Goal: Task Accomplishment & Management: Complete application form

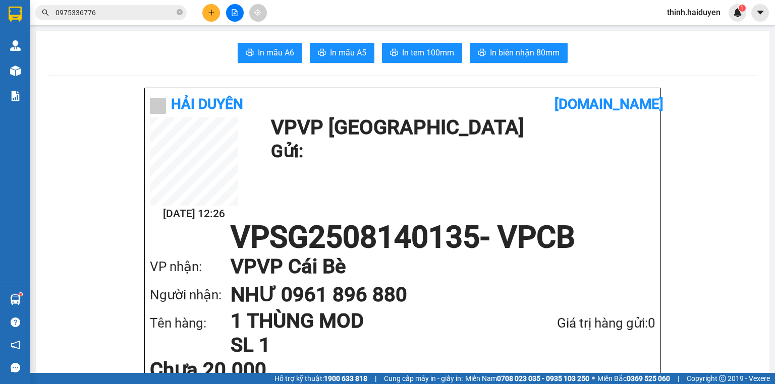
click at [217, 18] on button at bounding box center [211, 13] width 18 height 18
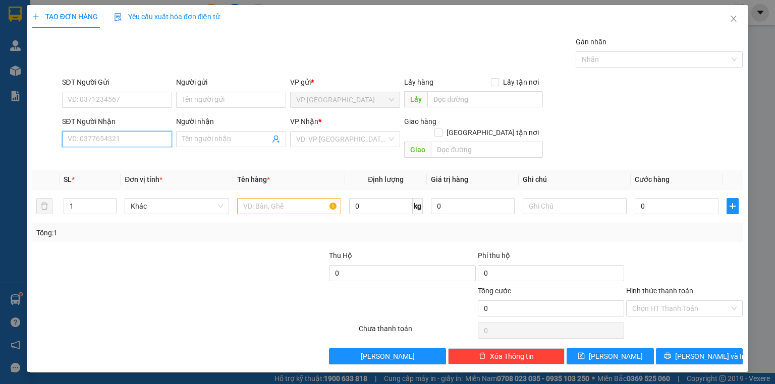
click at [90, 144] on input "SĐT Người Nhận" at bounding box center [117, 139] width 110 height 16
click at [107, 163] on div "0964832258 - NĂM ĐỜI" at bounding box center [117, 158] width 98 height 11
type input "0964832258"
type input "NĂM ĐỜI"
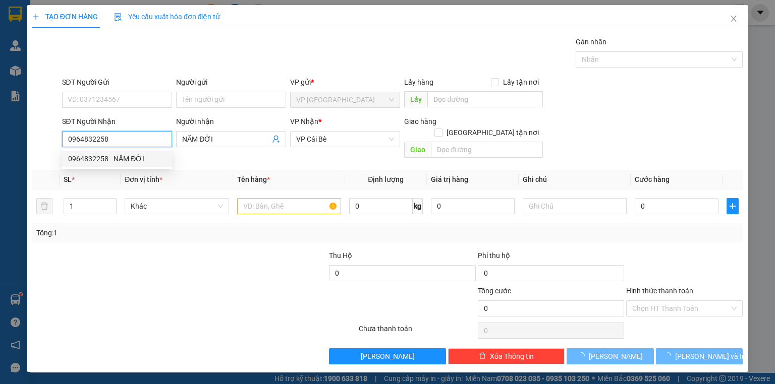
type input "250.000"
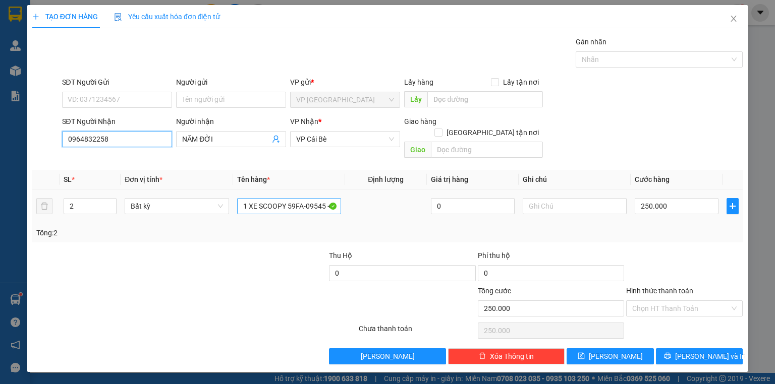
type input "0964832258"
click at [298, 198] on input "1 XE SCOOPY 59FA-09545 + 1PB CHÌA KHÓA" at bounding box center [289, 206] width 104 height 16
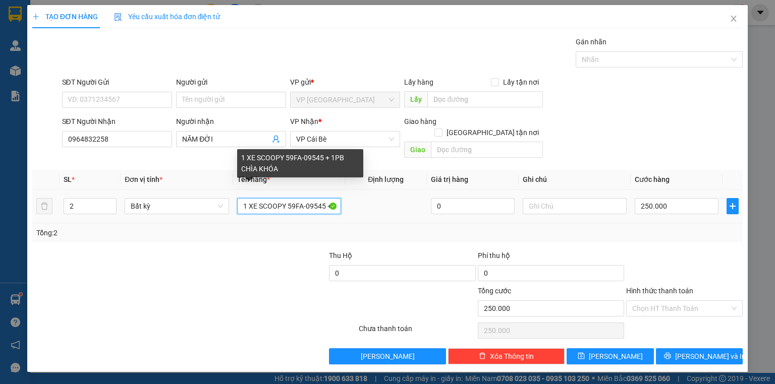
click at [298, 198] on input "1 XE SCOOPY 59FA-09545 + 1PB CHÌA KHÓA" at bounding box center [289, 206] width 104 height 16
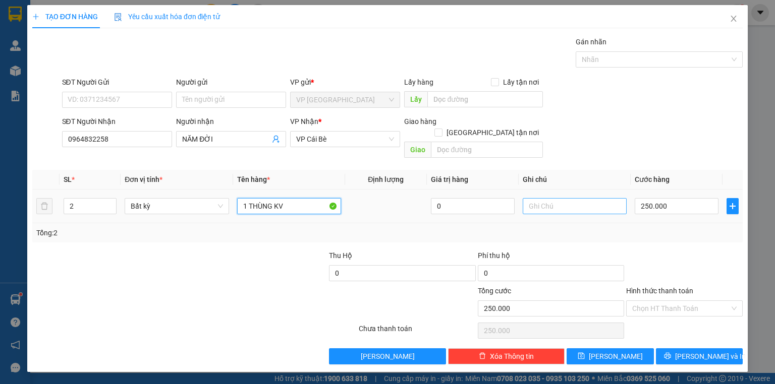
type input "1 THÙNG KV"
click at [585, 199] on input "text" at bounding box center [575, 206] width 104 height 16
type input "TRẠM TÂN PHONG"
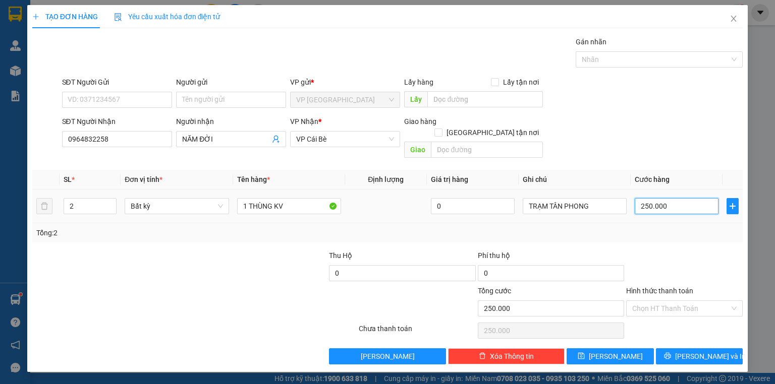
click at [690, 201] on input "250.000" at bounding box center [677, 206] width 84 height 16
type input "3"
type input "30"
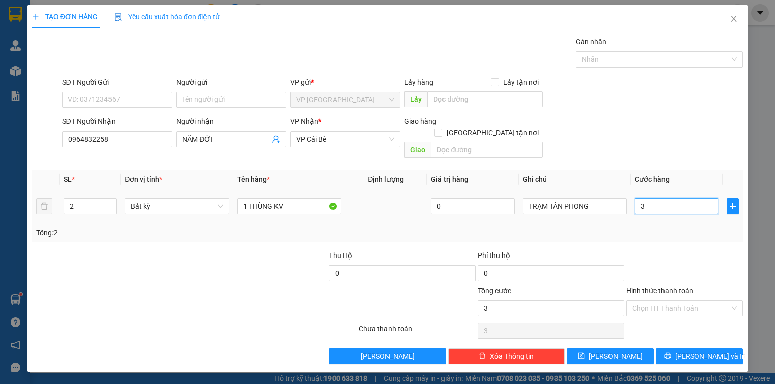
type input "30"
type input "30.000"
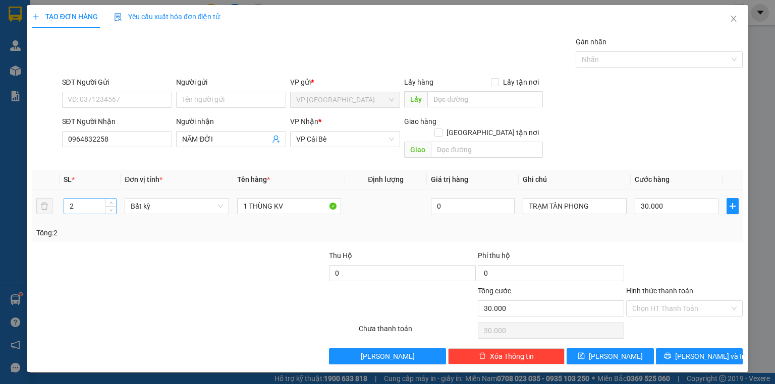
click at [111, 202] on div "2" at bounding box center [90, 206] width 53 height 16
type input "1"
click at [111, 208] on icon "down" at bounding box center [111, 210] width 4 height 4
click at [667, 199] on input "30.000" at bounding box center [677, 206] width 84 height 16
type input "0"
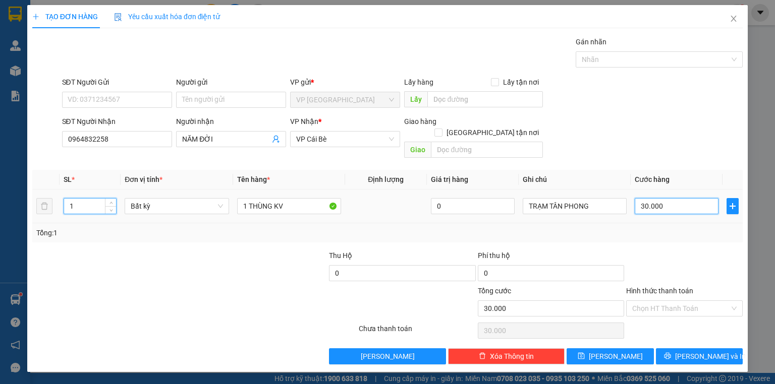
type input "0"
type input "3"
type input "03"
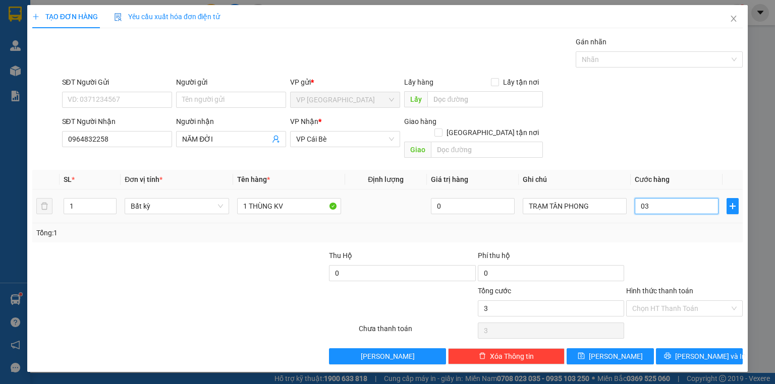
type input "30"
type input "030"
type input "30.000"
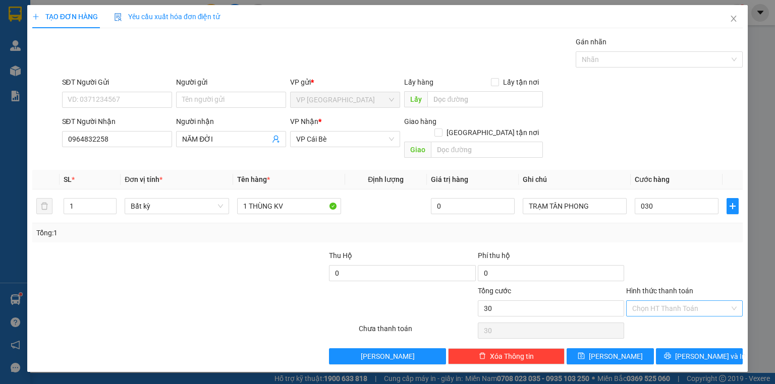
type input "30.000"
click at [687, 301] on input "Hình thức thanh toán" at bounding box center [680, 308] width 97 height 15
click at [666, 318] on div "Tại văn phòng" at bounding box center [684, 316] width 104 height 11
type input "0"
click at [716, 351] on span "[PERSON_NAME] và In" at bounding box center [710, 356] width 71 height 11
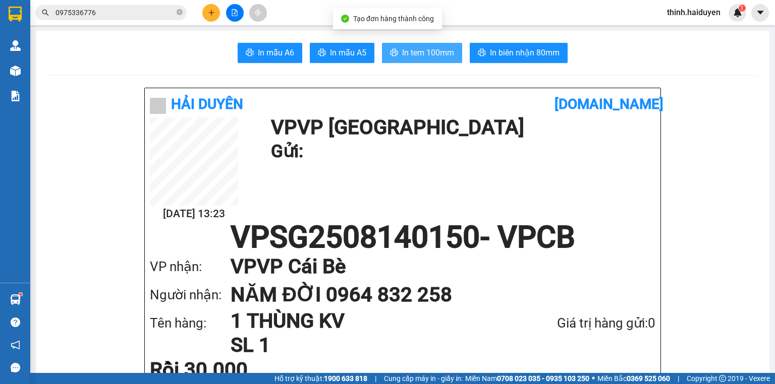
click at [431, 59] on span "In tem 100mm" at bounding box center [428, 52] width 52 height 13
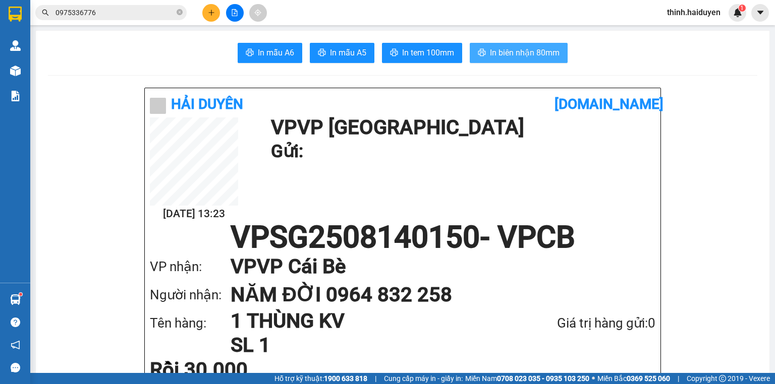
click at [535, 55] on span "In biên nhận 80mm" at bounding box center [525, 52] width 70 height 13
click at [233, 14] on icon "file-add" at bounding box center [234, 12] width 7 height 7
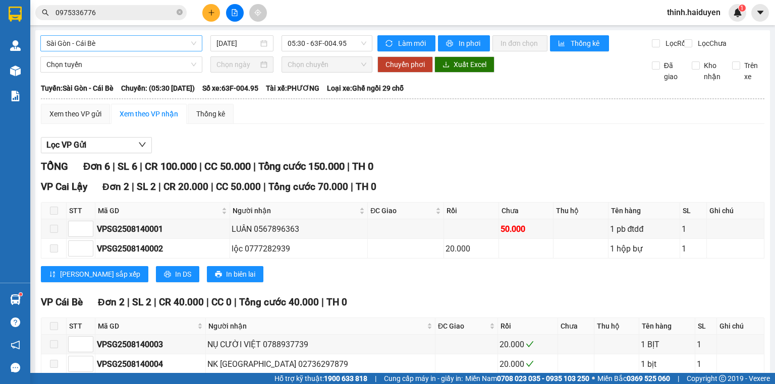
click at [92, 42] on span "Sài Gòn - Cái Bè" at bounding box center [121, 43] width 150 height 15
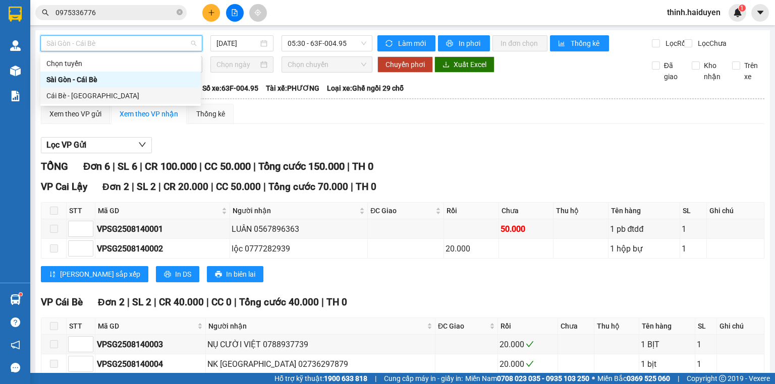
click at [81, 93] on div "Cái Bè - [GEOGRAPHIC_DATA]" at bounding box center [120, 95] width 148 height 11
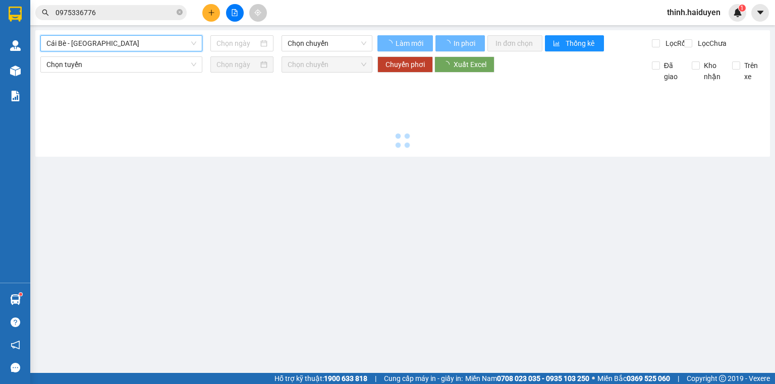
type input "[DATE]"
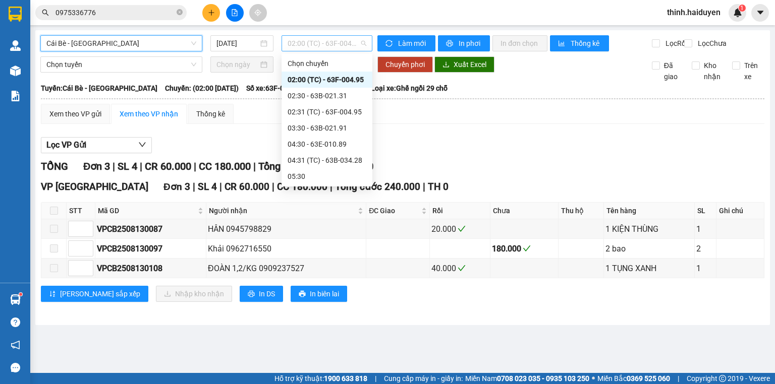
click at [299, 46] on span "02:00 (TC) - 63F-004.95" at bounding box center [327, 43] width 79 height 15
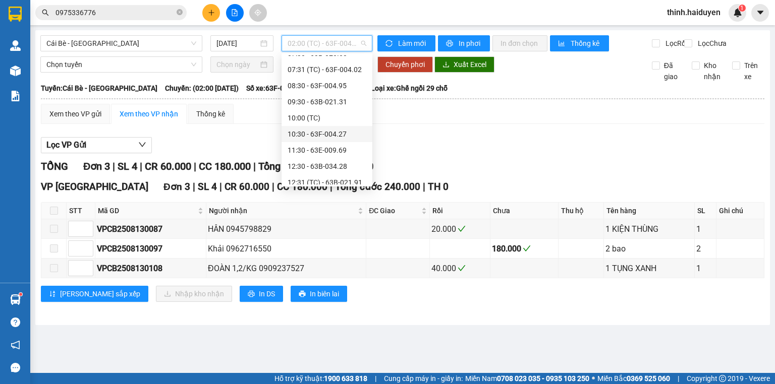
scroll to position [202, 0]
click at [315, 121] on div "10:30 - 63F-004.27" at bounding box center [327, 120] width 79 height 11
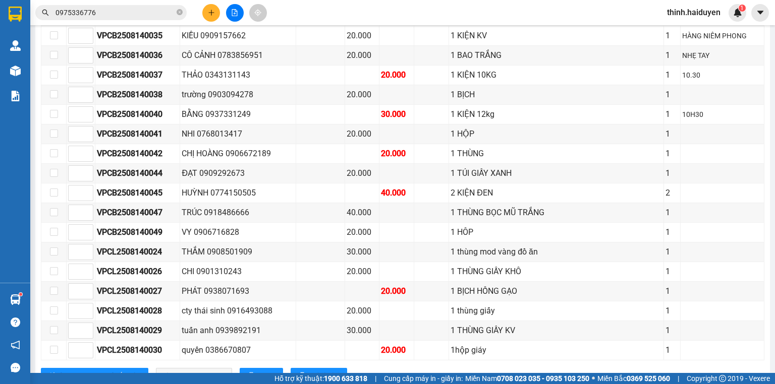
scroll to position [427, 0]
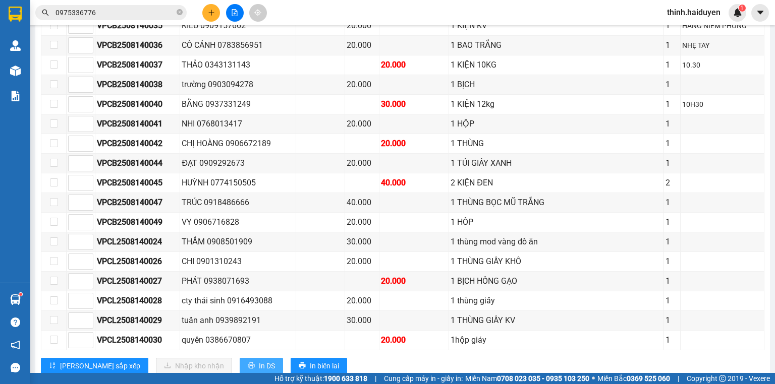
click at [240, 358] on button "In DS" at bounding box center [261, 366] width 43 height 16
